Goal: Task Accomplishment & Management: Use online tool/utility

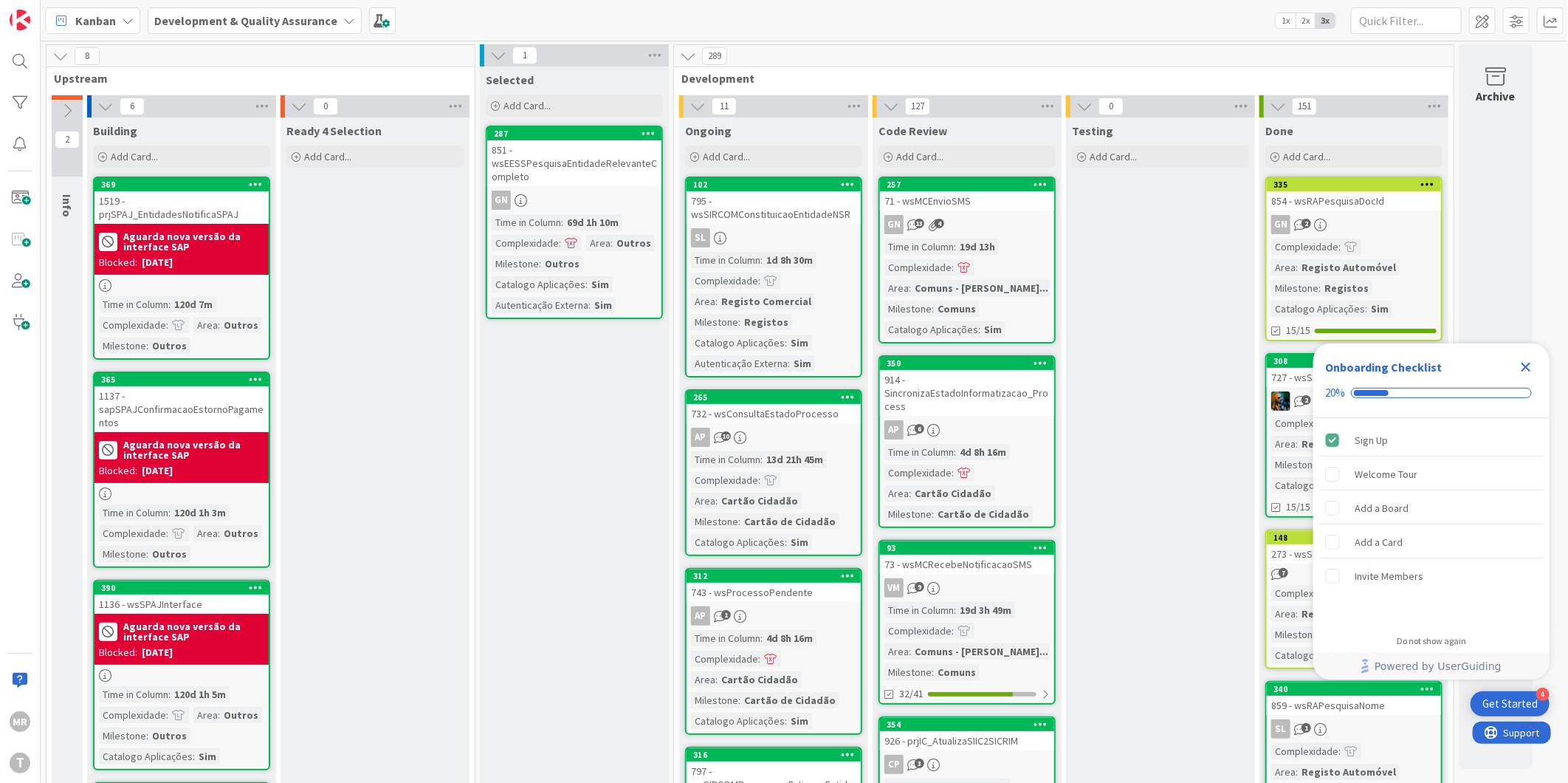
click at [1524, 362] on icon "Close Checklist" at bounding box center [1525, 366] width 18 height 18
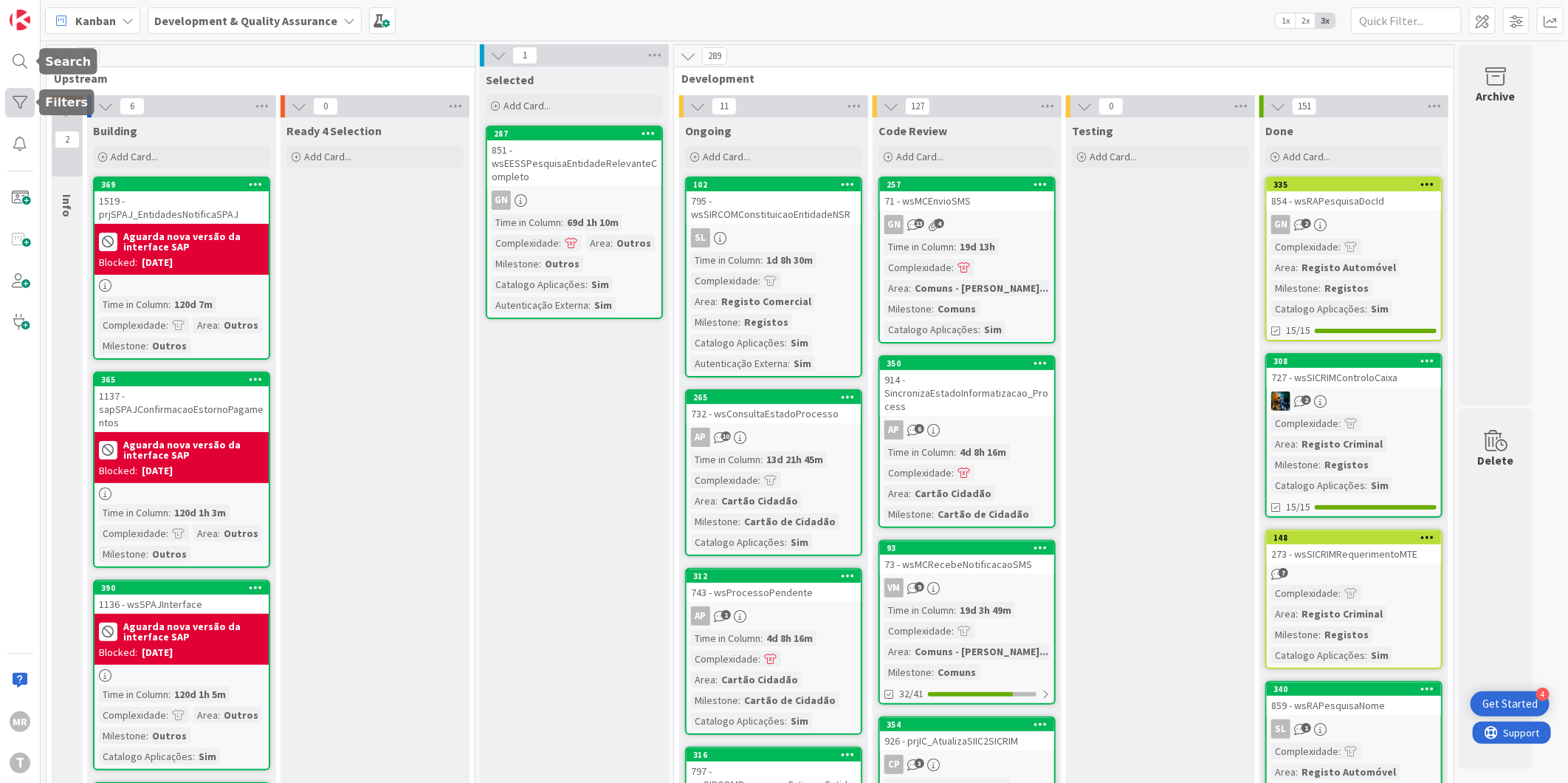
click at [13, 104] on div at bounding box center [19, 103] width 29 height 29
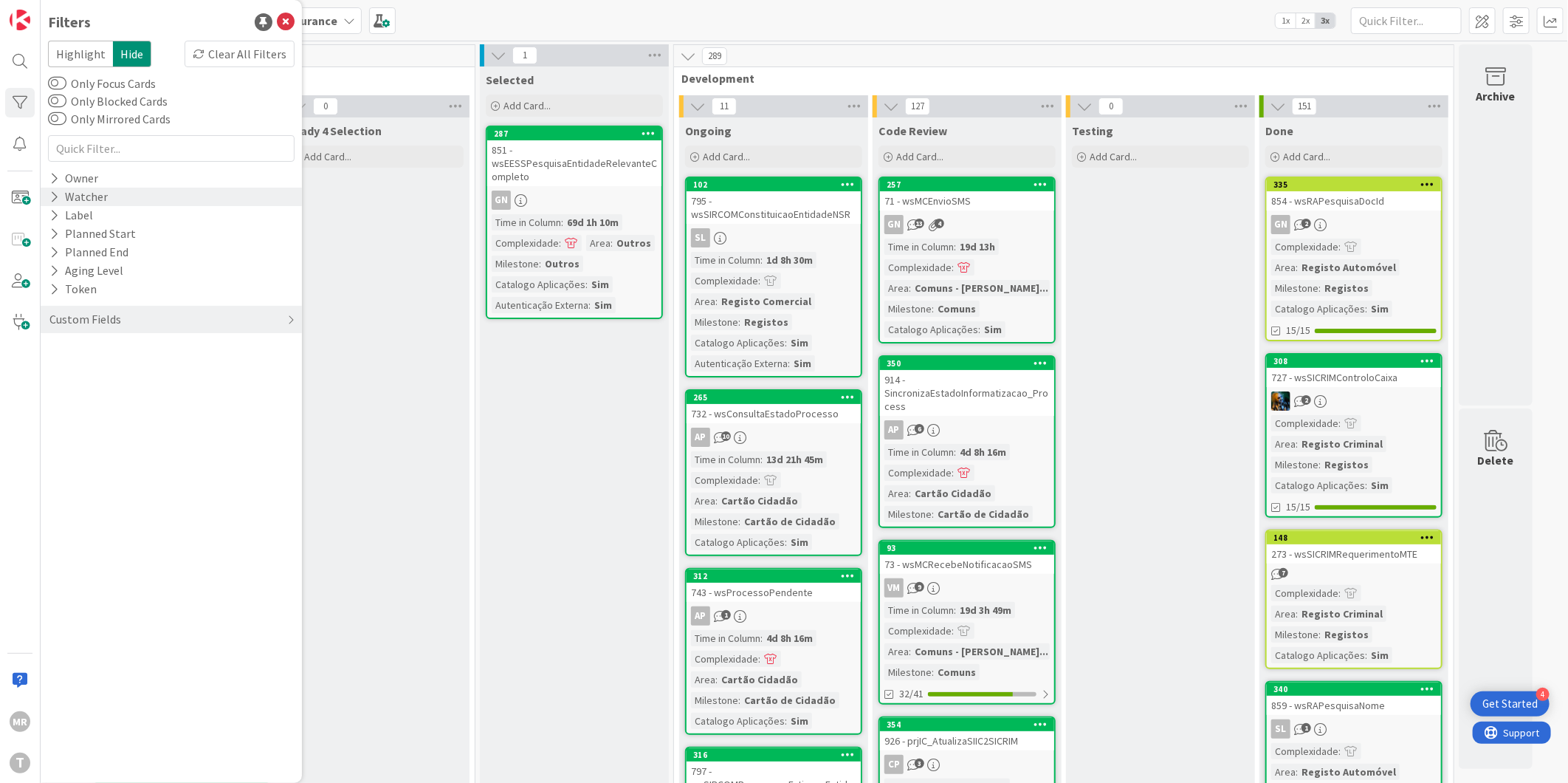
click at [55, 196] on icon at bounding box center [54, 196] width 9 height 12
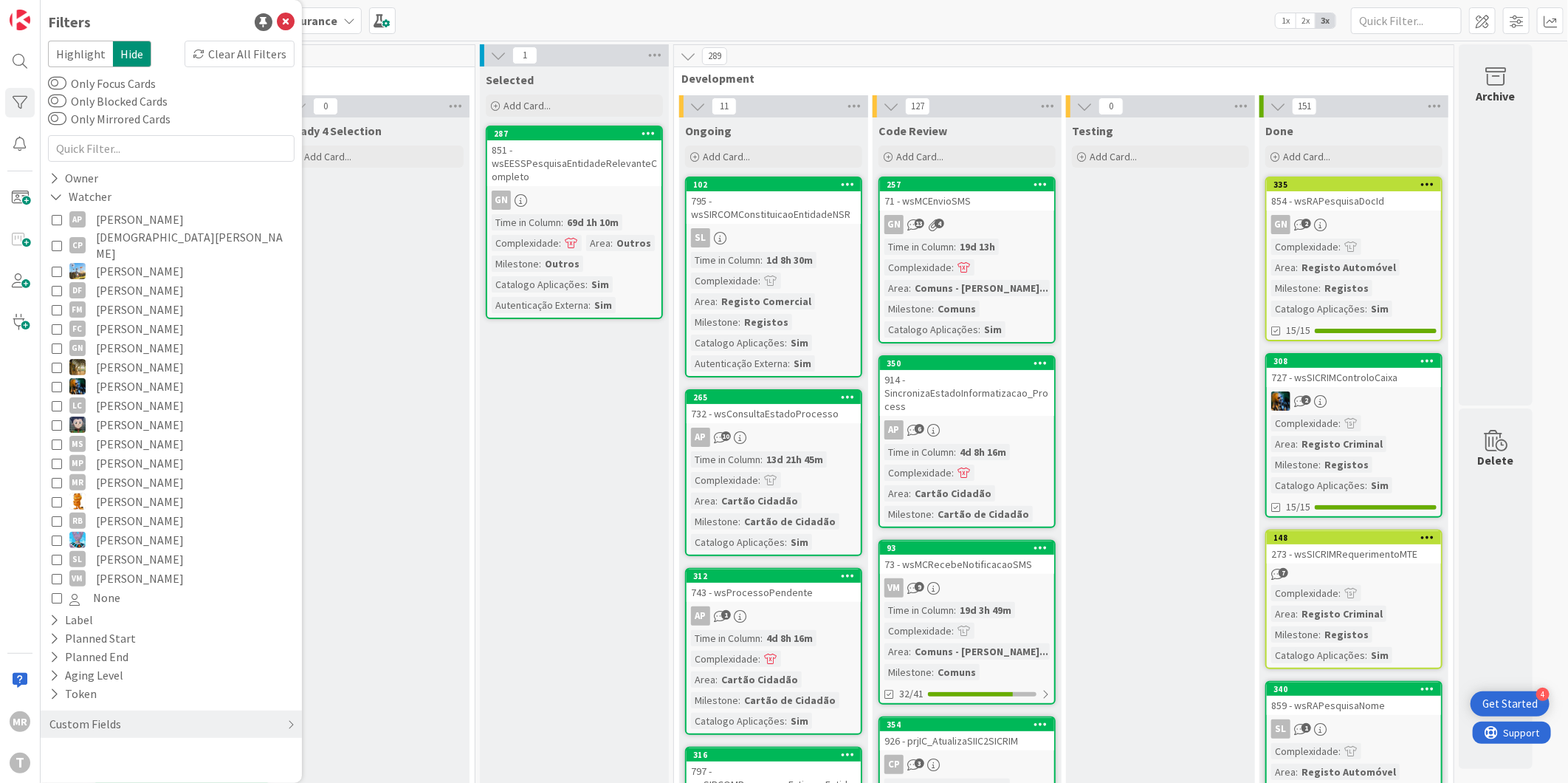
click at [108, 569] on span "[PERSON_NAME]" at bounding box center [139, 578] width 88 height 19
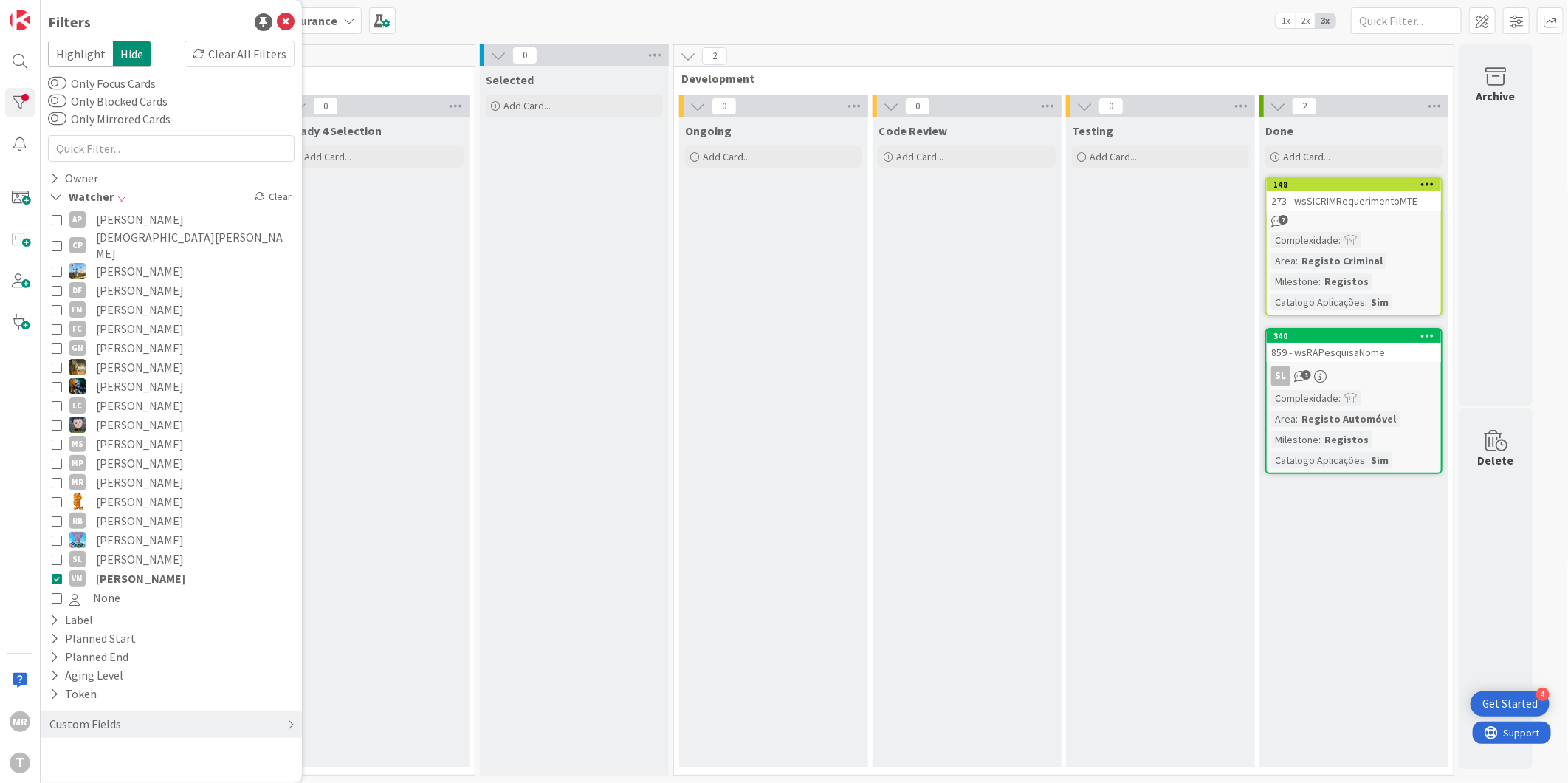
click at [108, 569] on span "[PERSON_NAME]" at bounding box center [140, 578] width 89 height 19
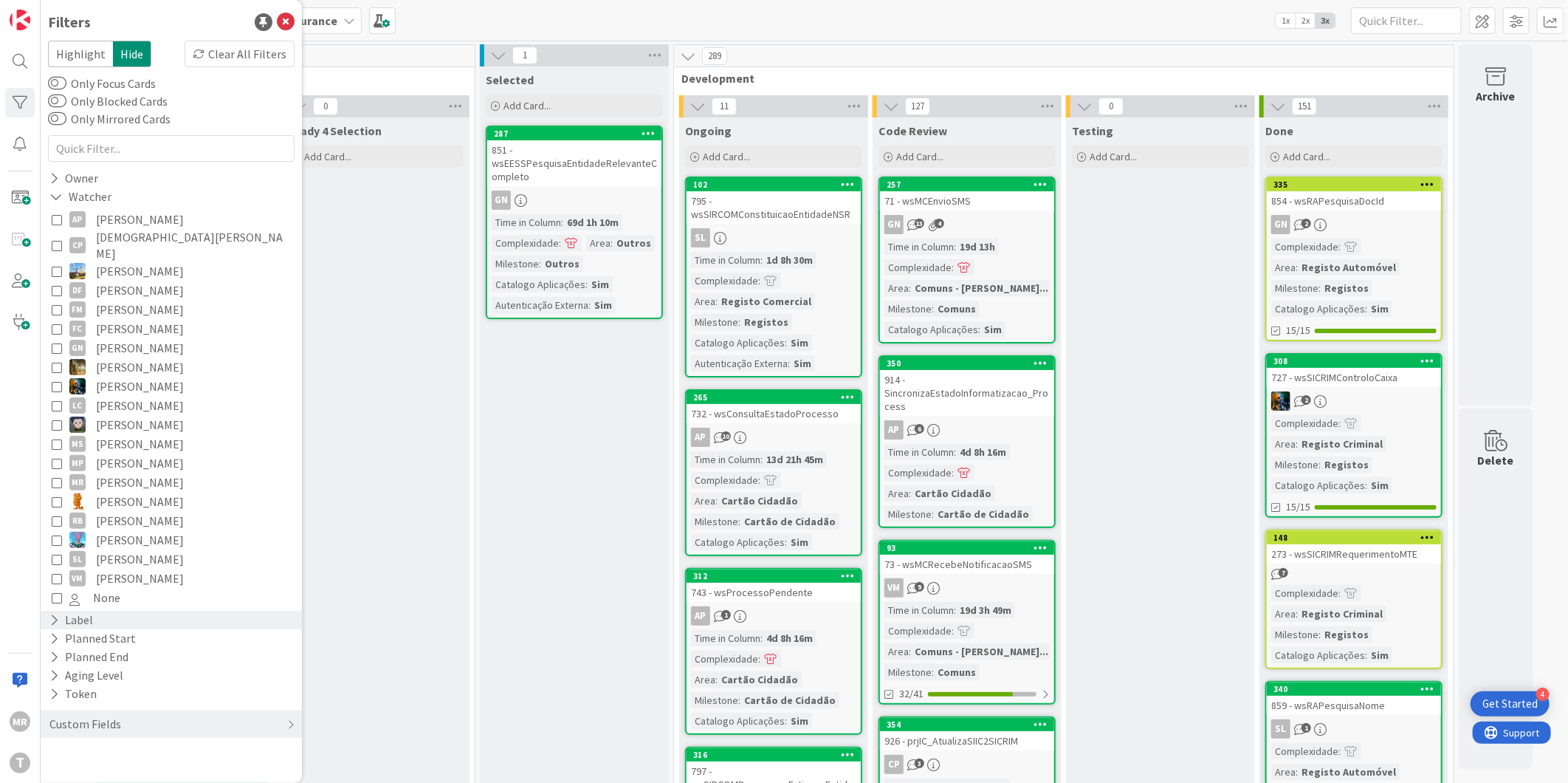
click at [78, 610] on div "Label" at bounding box center [71, 619] width 46 height 18
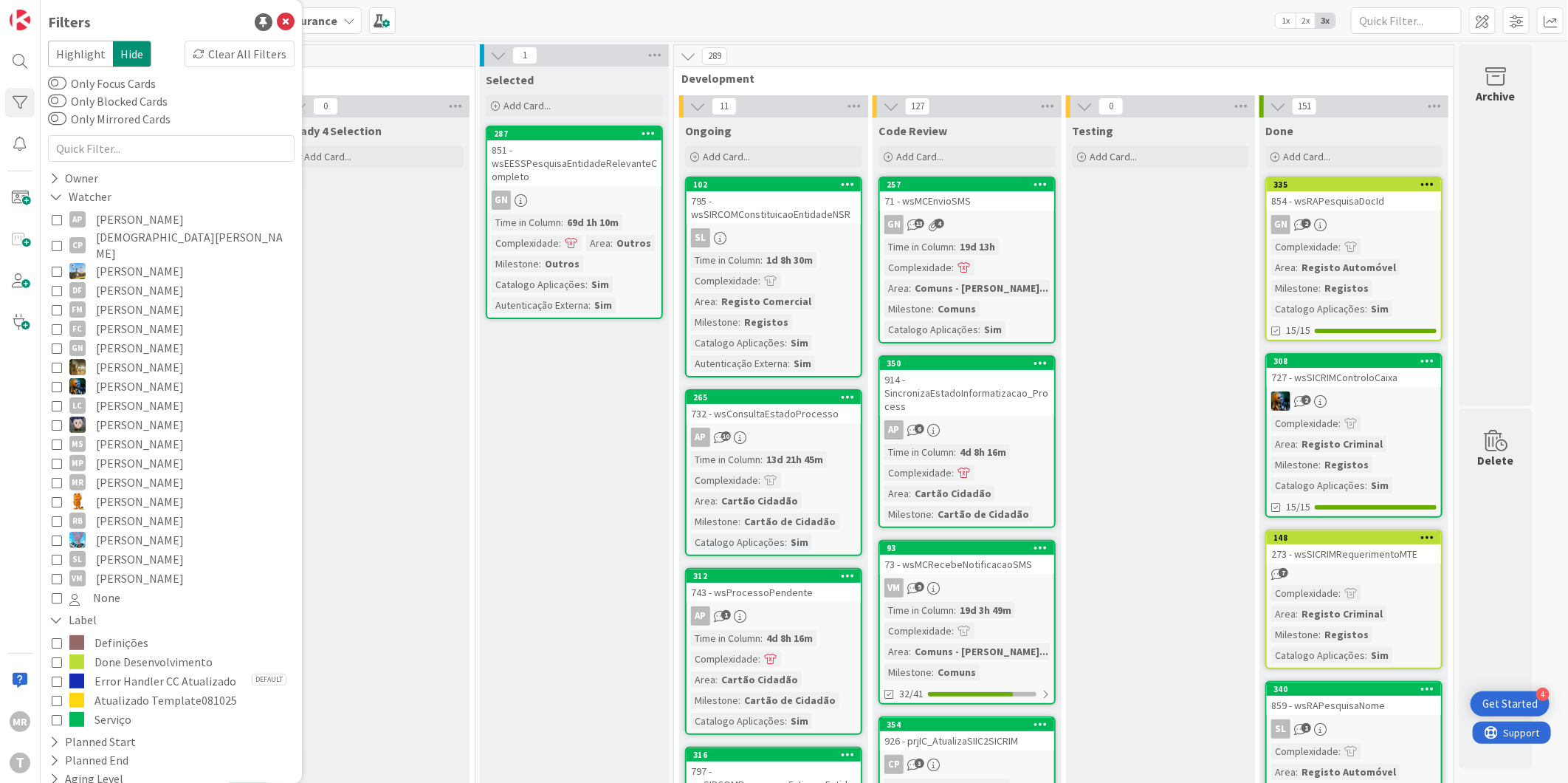
click at [104, 652] on span "Done Desenvolvimento" at bounding box center [154, 662] width 118 height 19
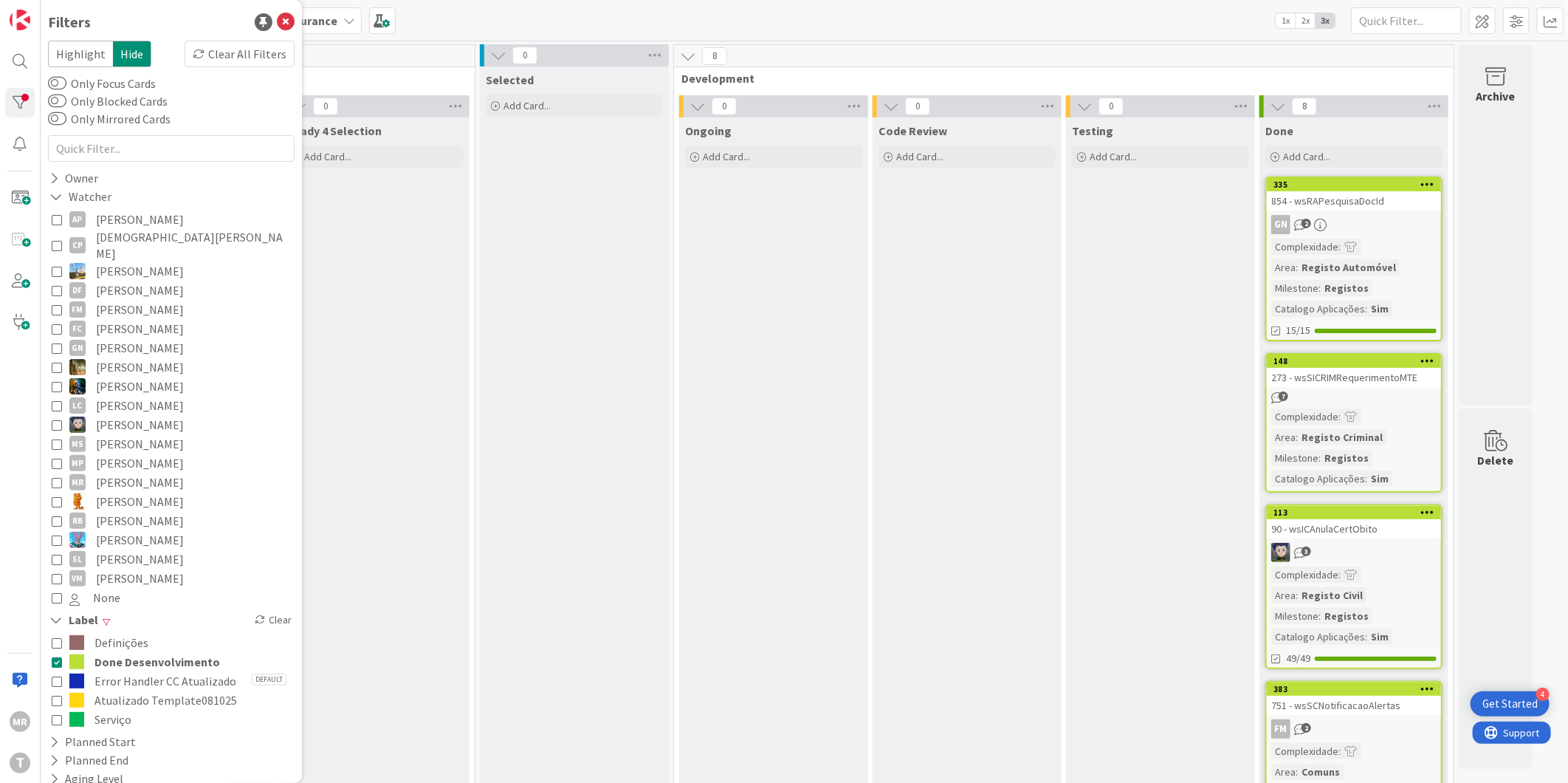
click at [104, 652] on span "Done Desenvolvimento" at bounding box center [157, 662] width 125 height 19
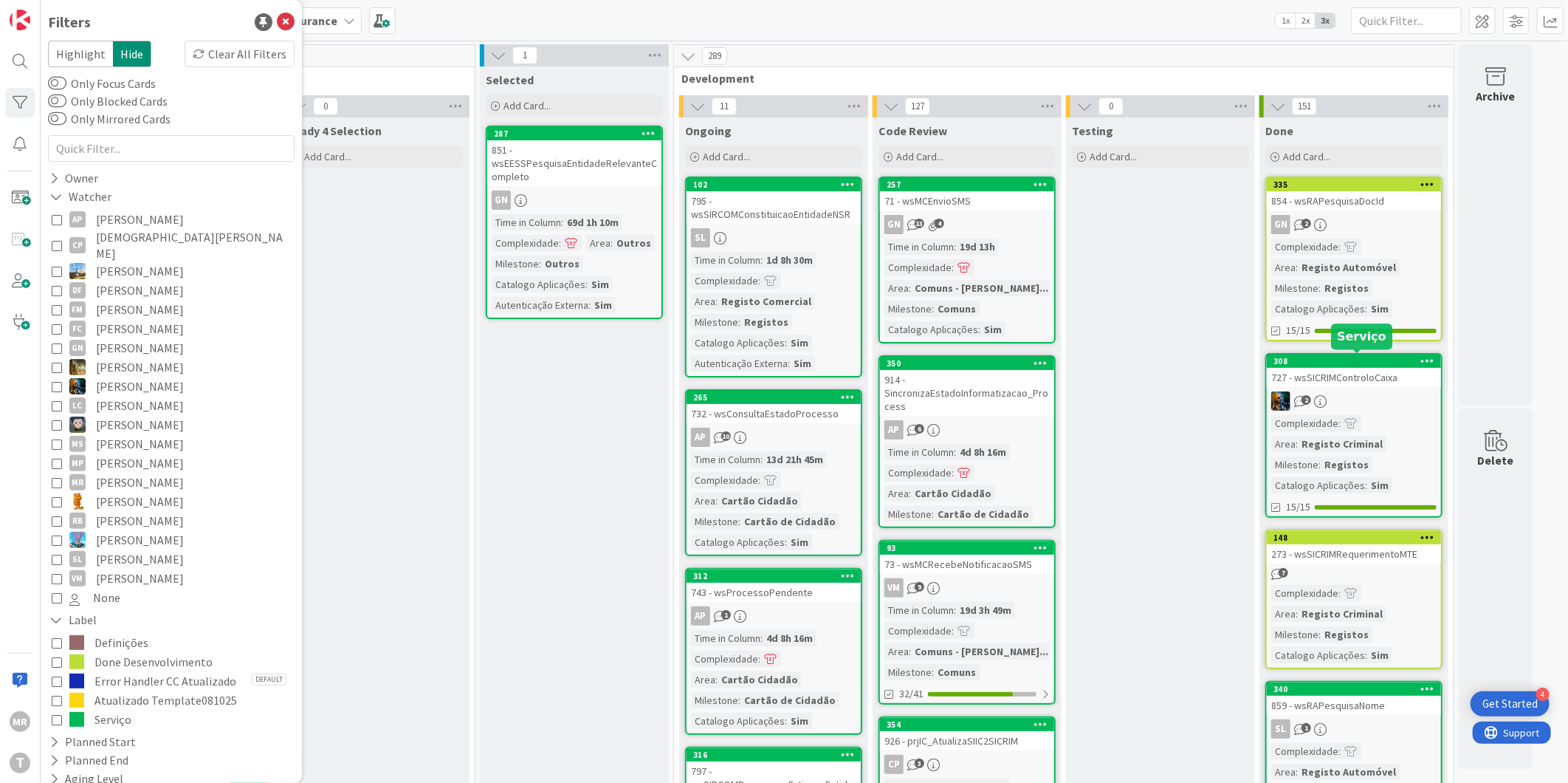
click at [1302, 357] on div "308" at bounding box center [1356, 361] width 168 height 10
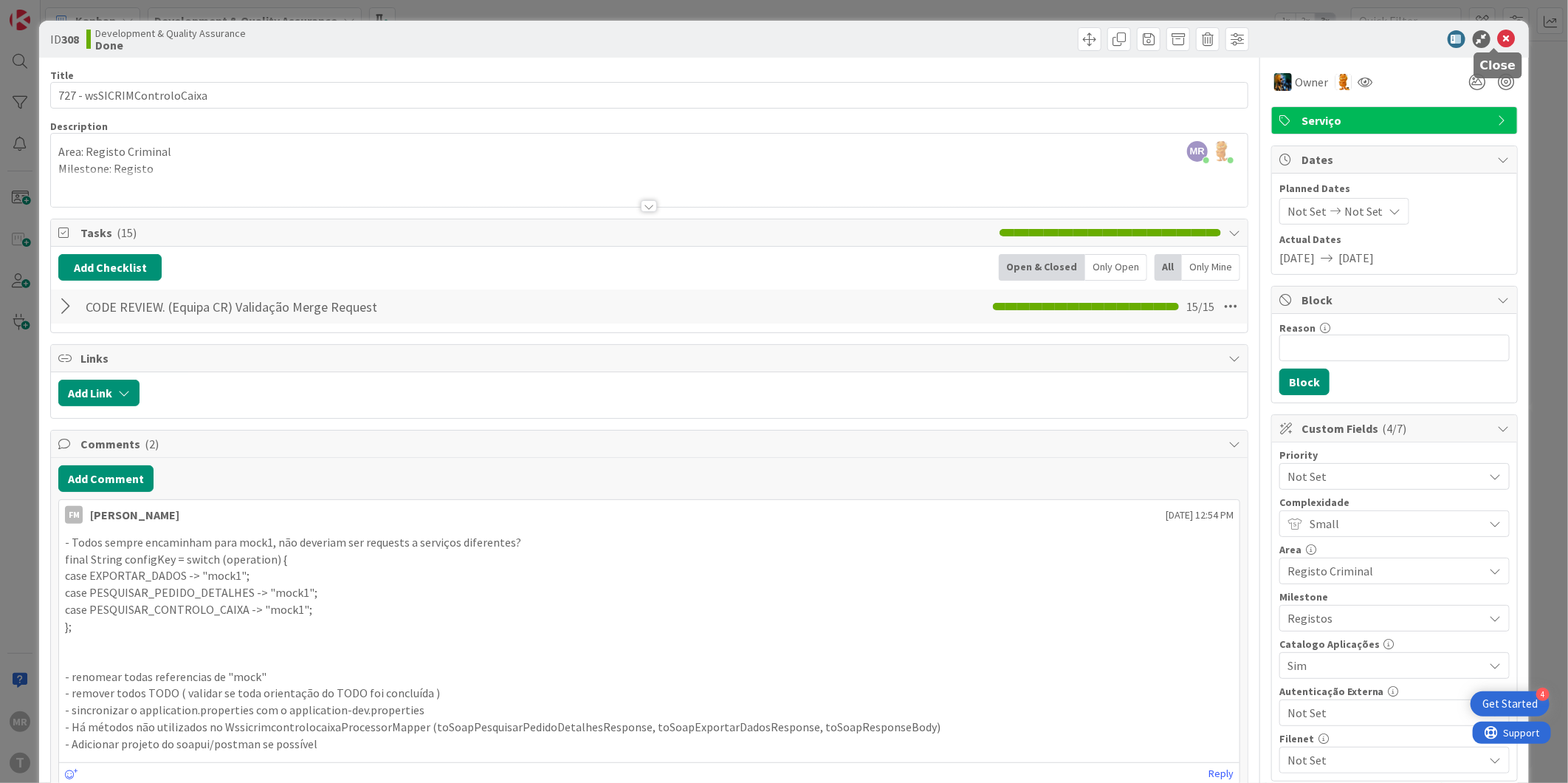
click at [1498, 42] on icon at bounding box center [1506, 39] width 18 height 18
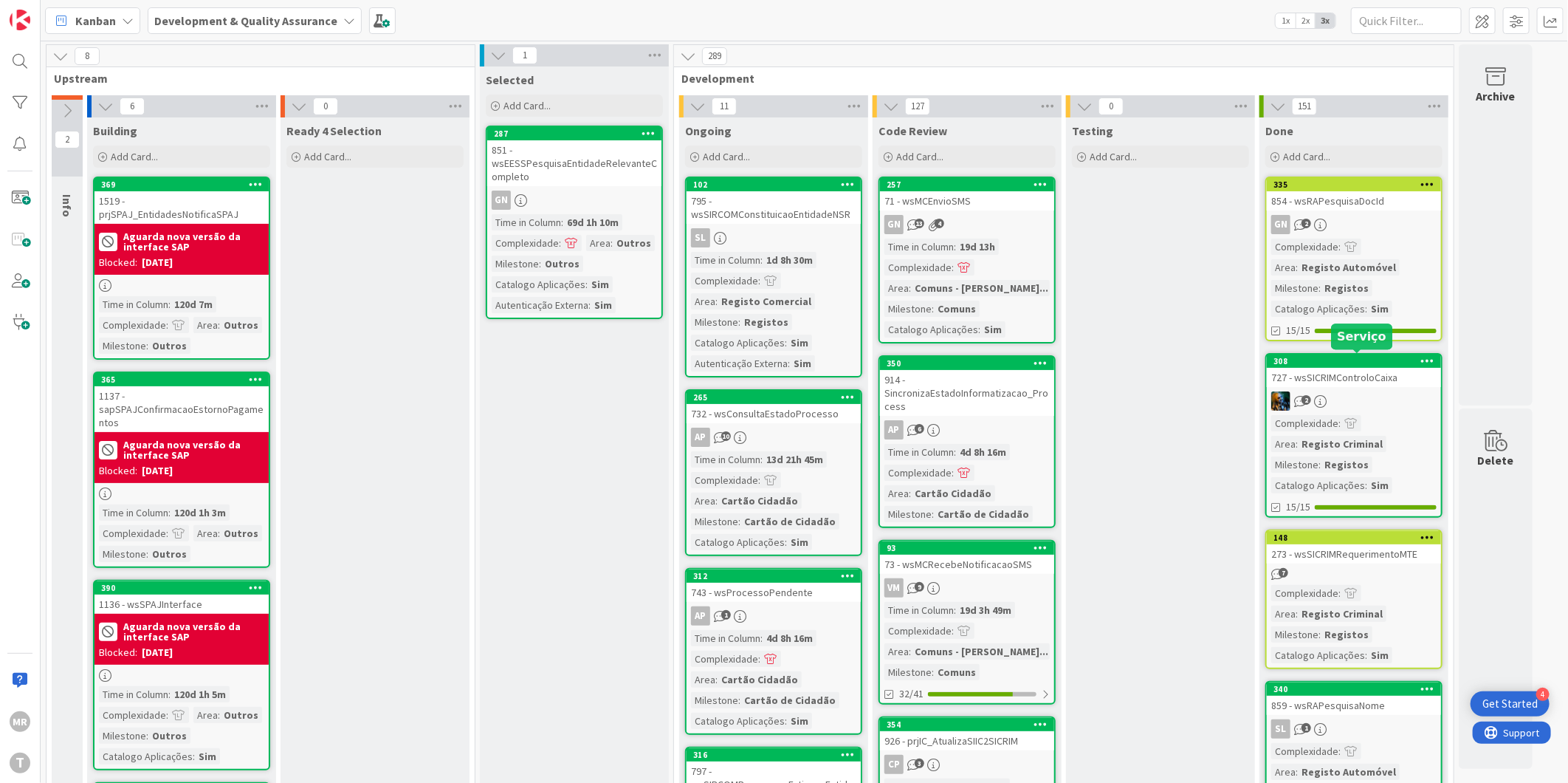
click at [1375, 361] on div "308" at bounding box center [1356, 361] width 168 height 10
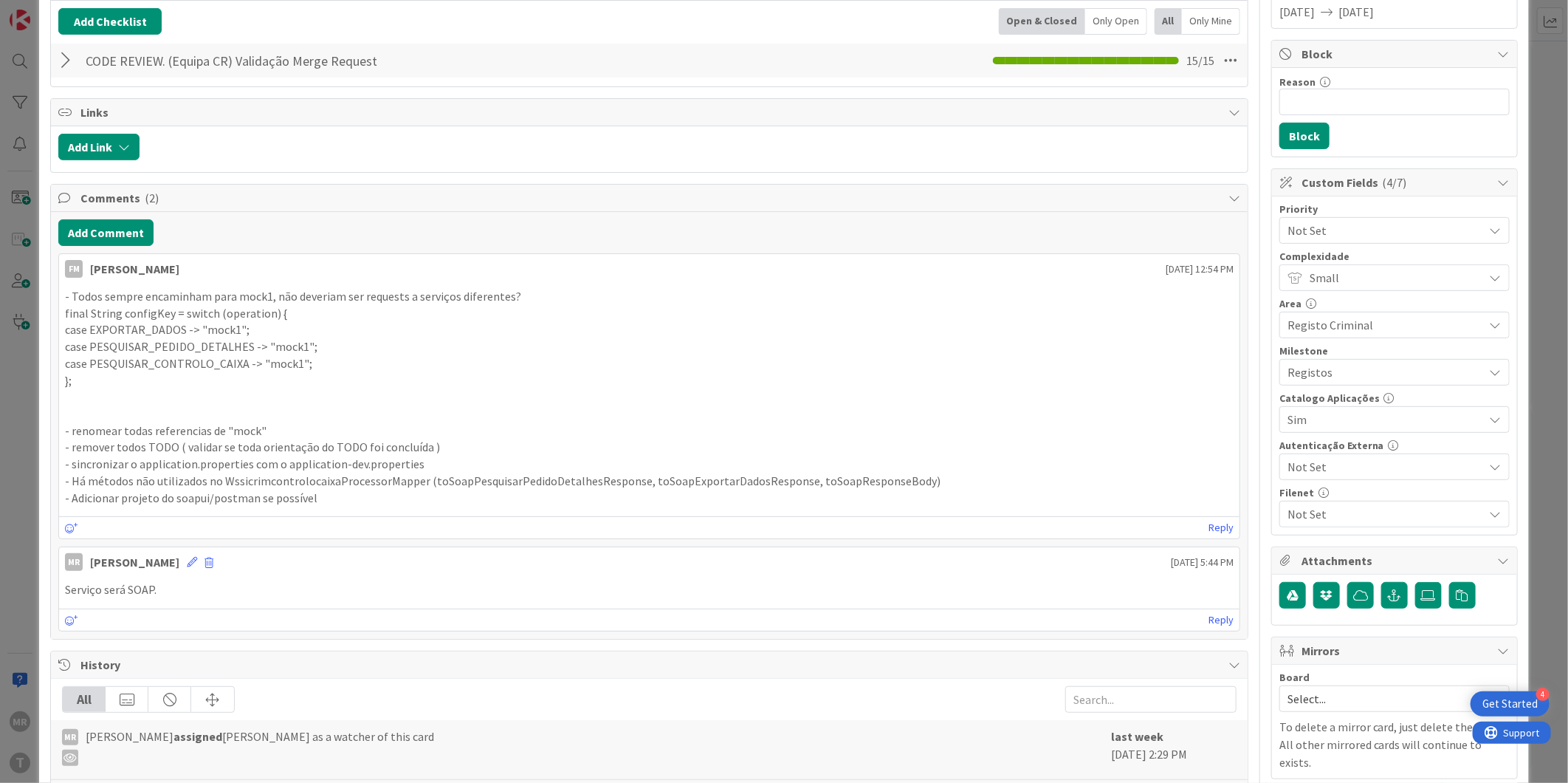
scroll to position [572, 0]
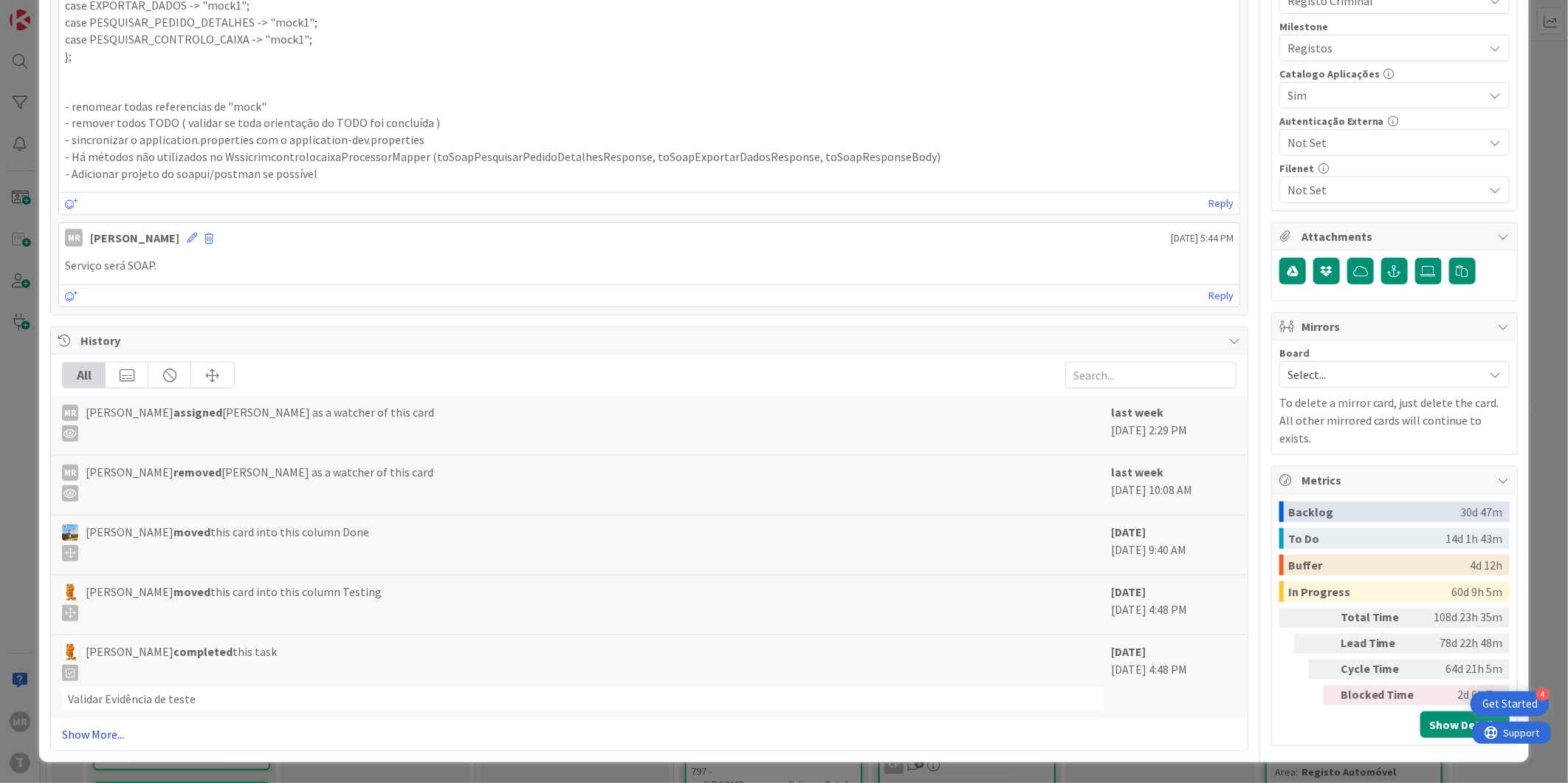
click at [93, 735] on link "Show More..." at bounding box center [649, 734] width 1174 height 18
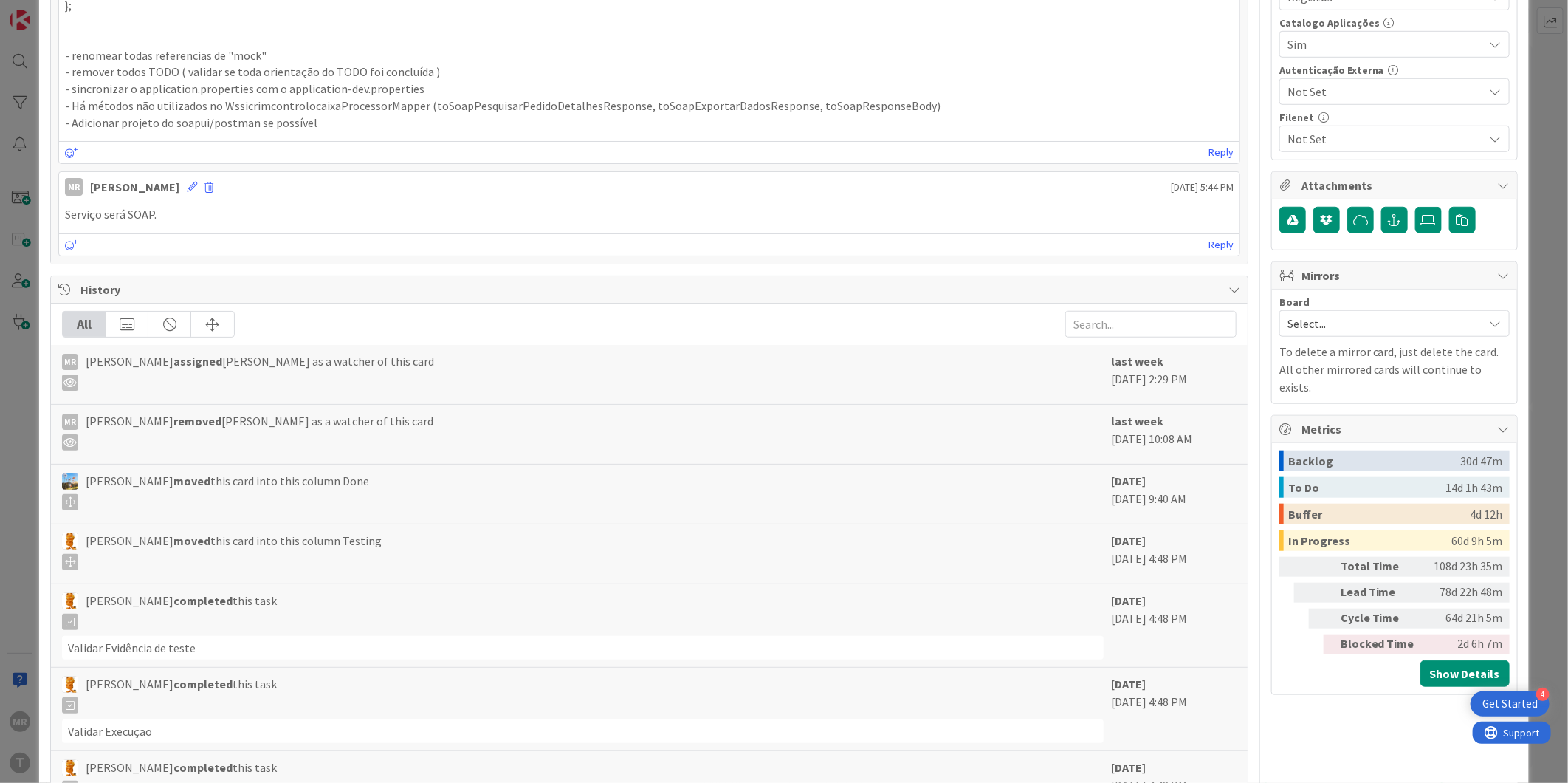
scroll to position [0, 0]
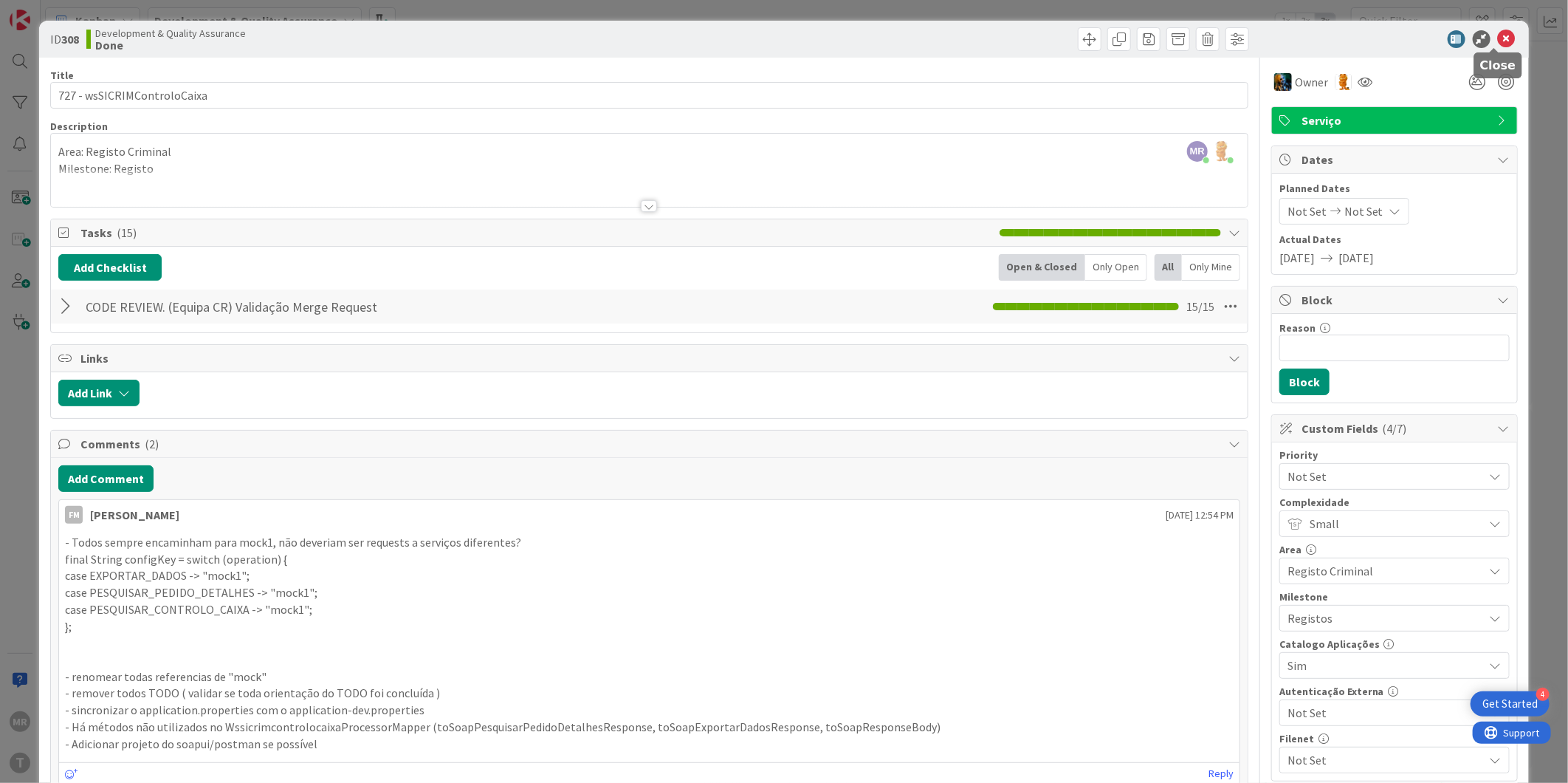
click at [1498, 42] on icon at bounding box center [1506, 39] width 18 height 18
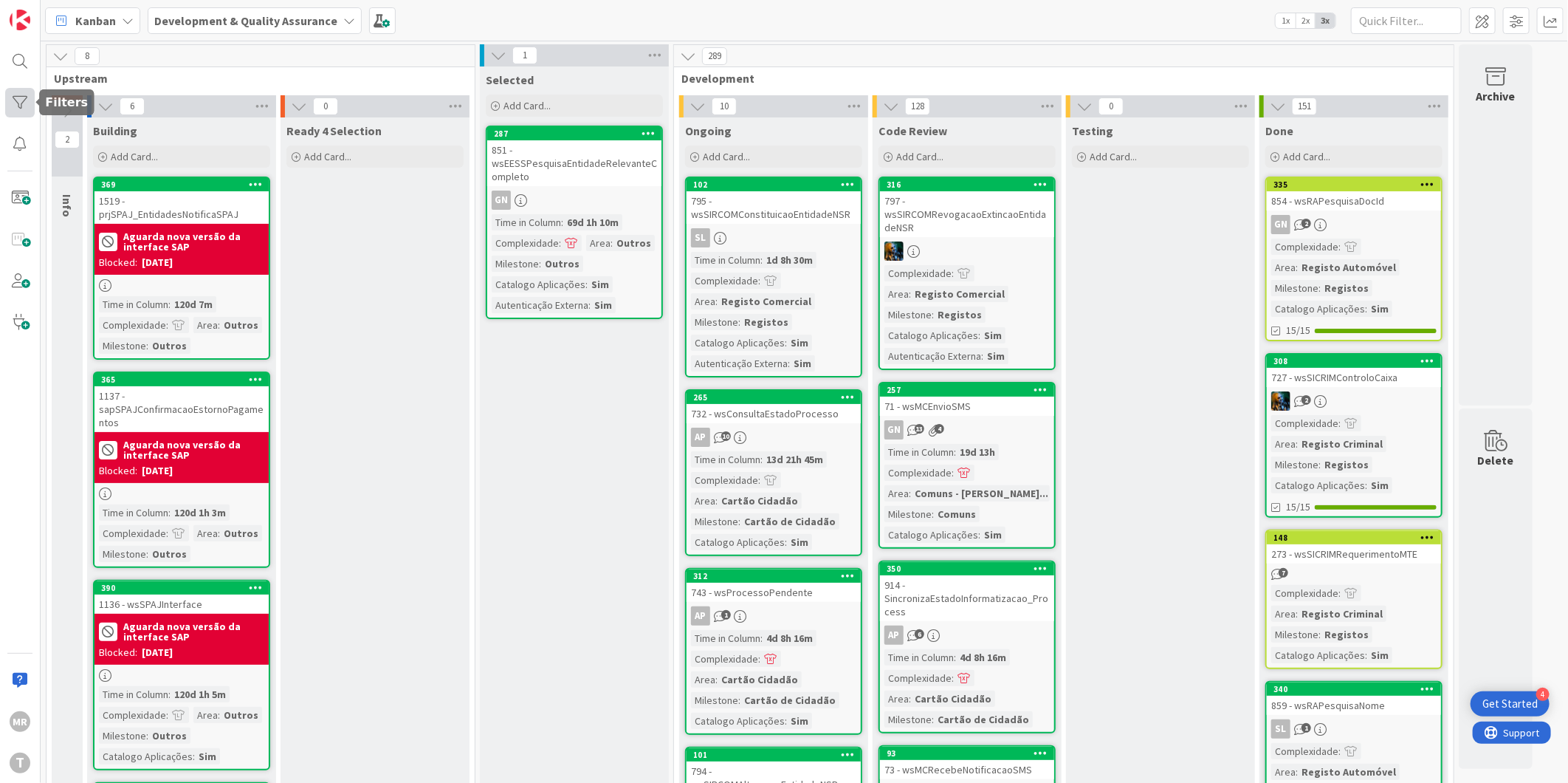
click at [15, 105] on div at bounding box center [19, 103] width 29 height 29
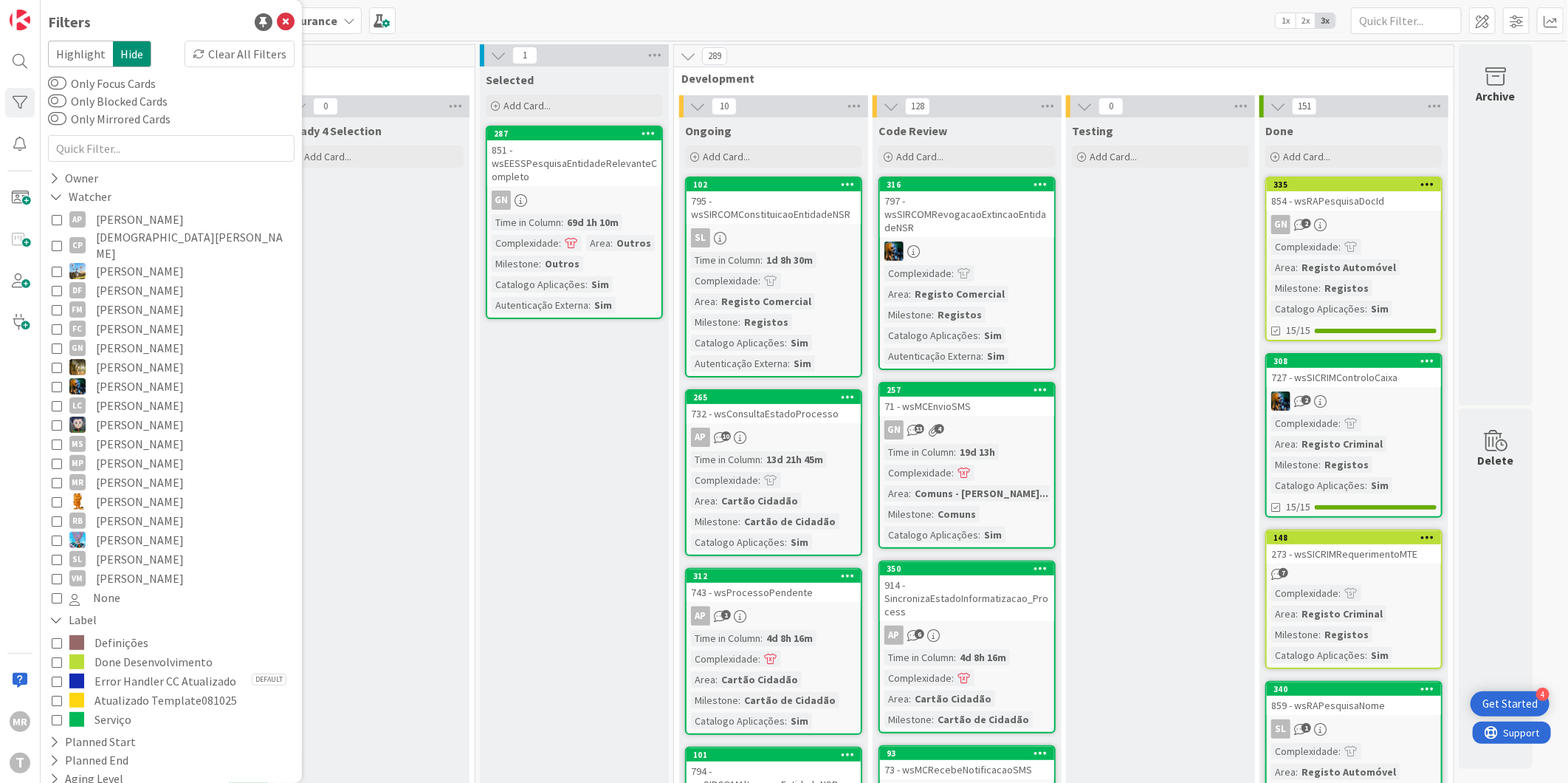
click at [101, 652] on span "Done Desenvolvimento" at bounding box center [154, 662] width 118 height 19
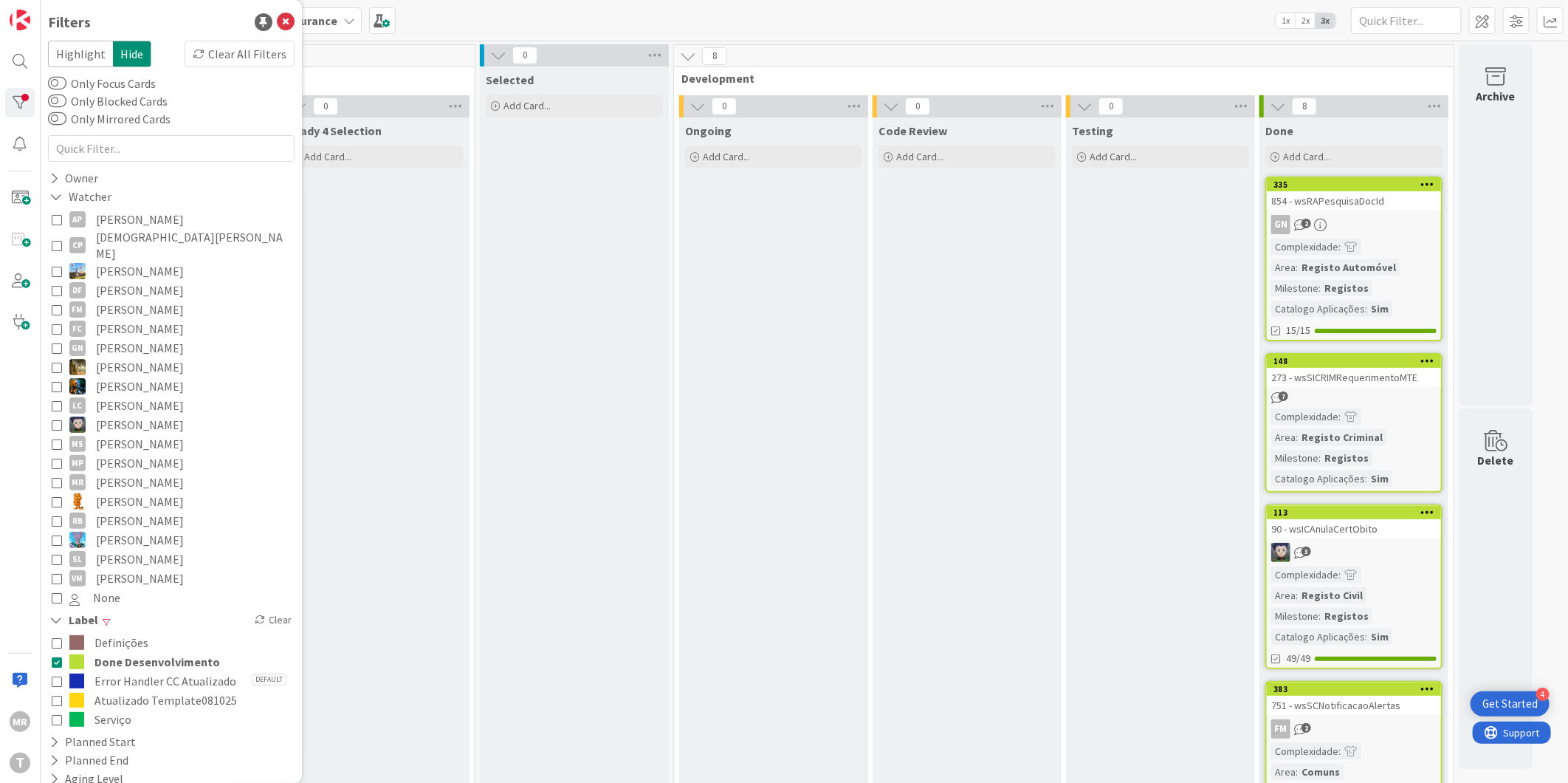
click at [151, 652] on span "Done Desenvolvimento" at bounding box center [157, 662] width 125 height 19
